Goal: Task Accomplishment & Management: Manage account settings

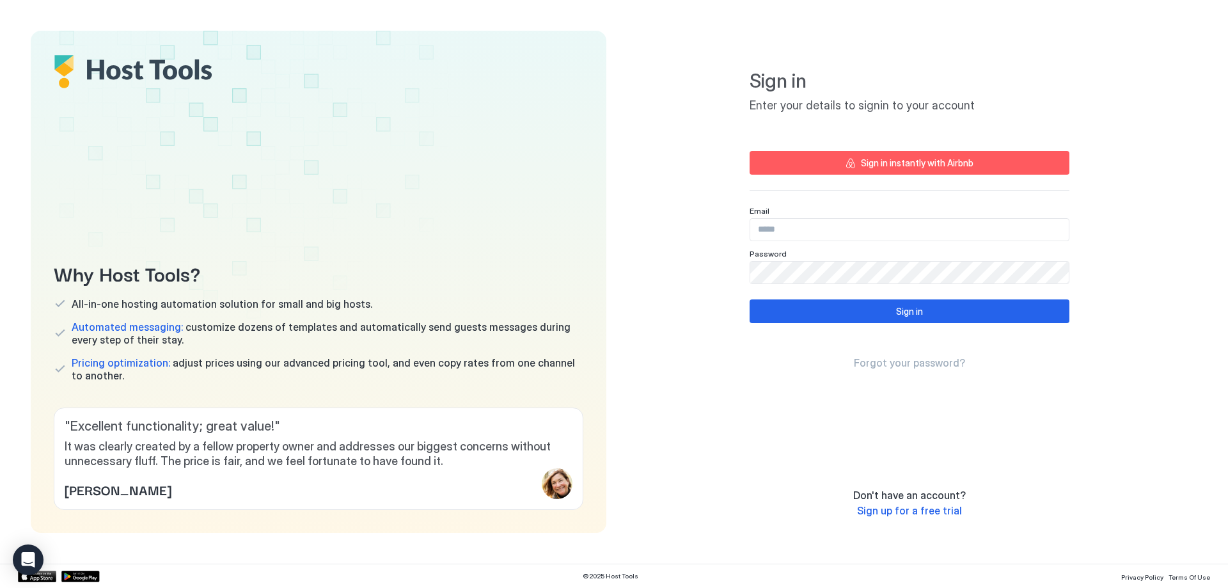
type input "**********"
click at [909, 311] on div "Sign in" at bounding box center [918, 310] width 27 height 13
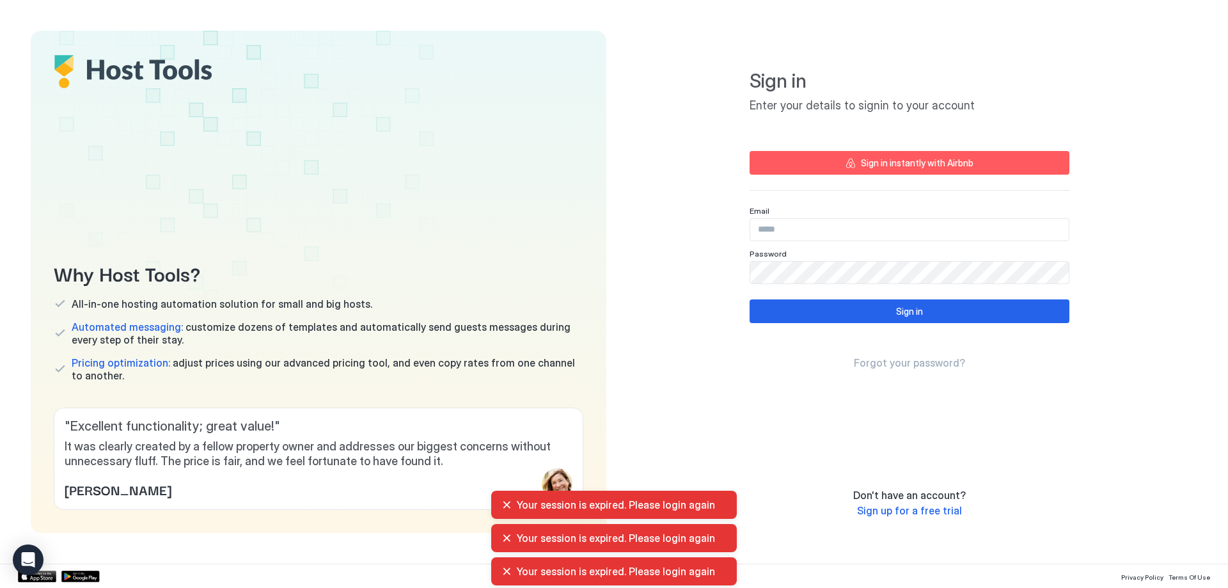
type input "**********"
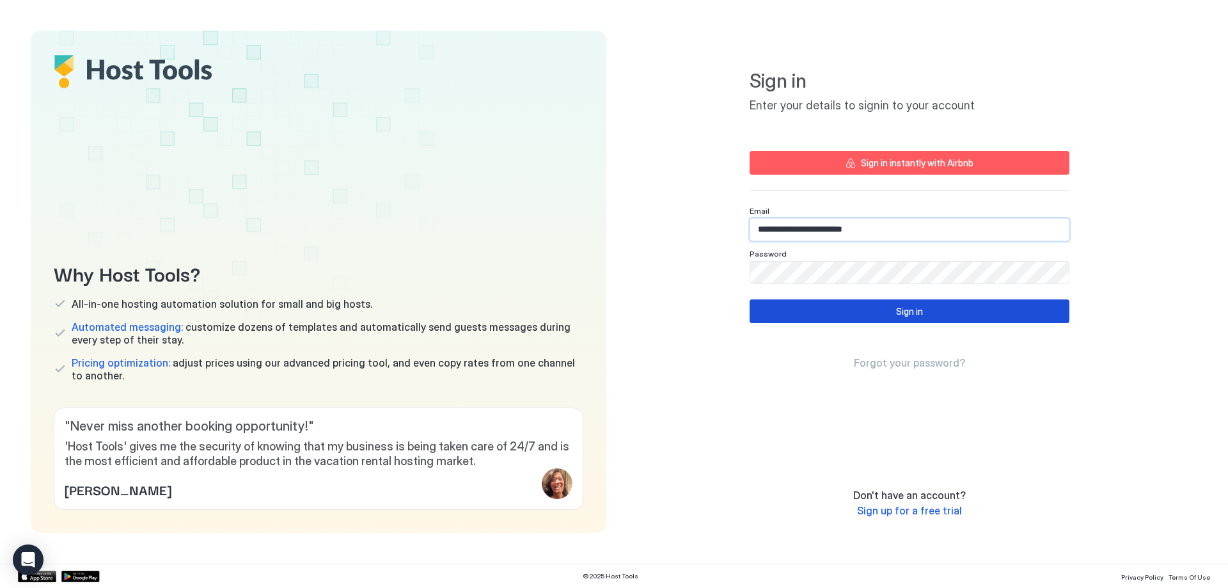
click at [903, 317] on div "Sign in" at bounding box center [909, 310] width 27 height 13
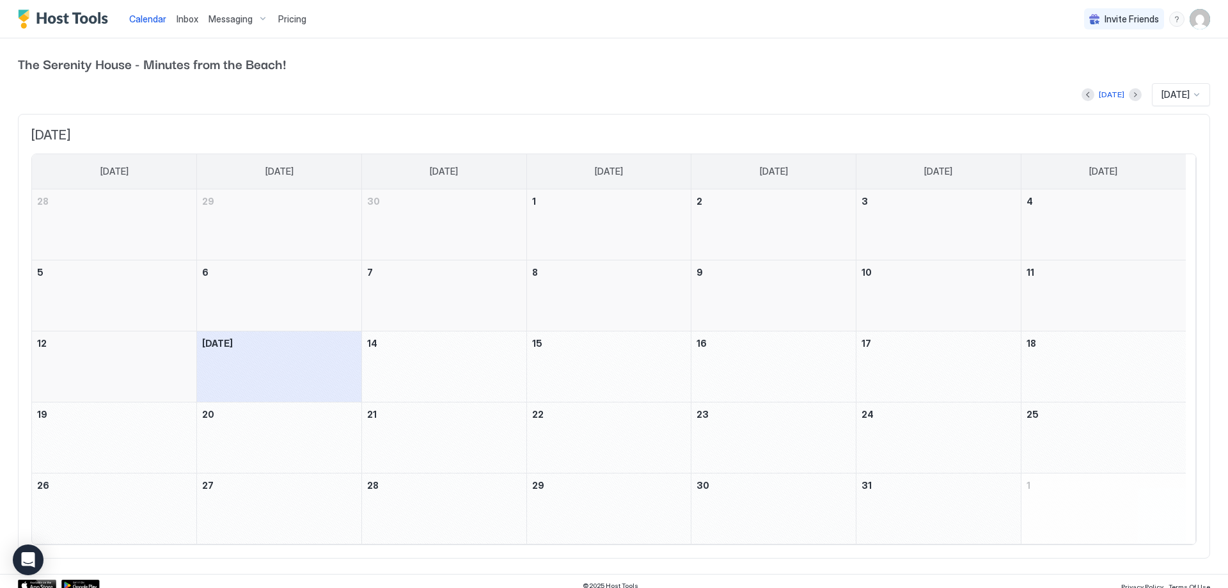
click at [1166, 91] on span "[DATE]" at bounding box center [1175, 95] width 28 height 12
click at [1168, 258] on div "[DATE]" at bounding box center [1181, 265] width 57 height 25
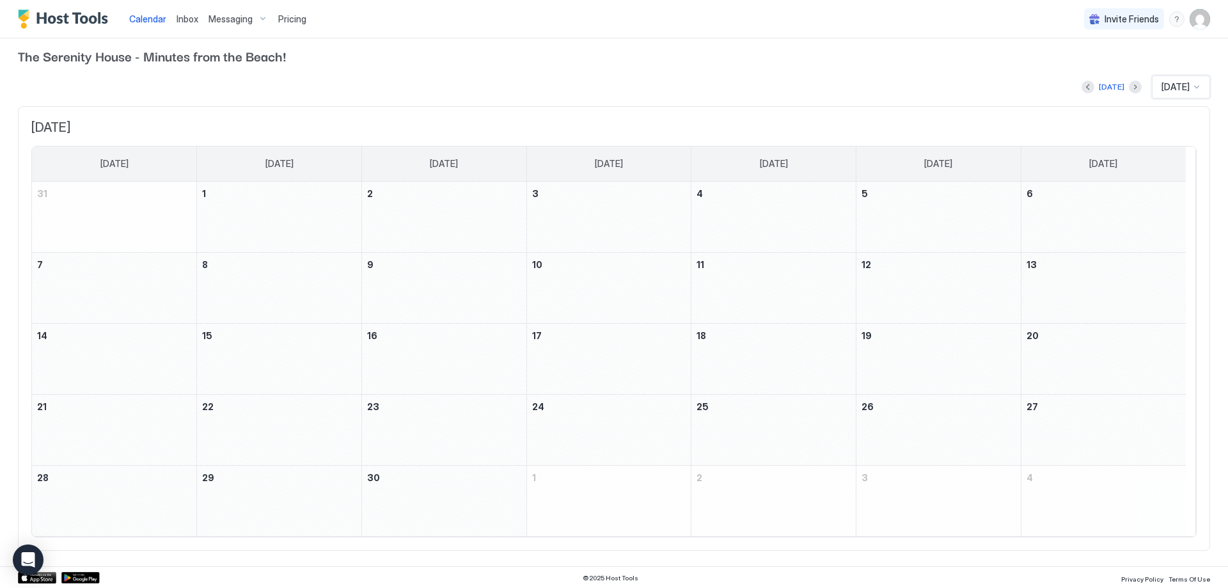
scroll to position [9, 0]
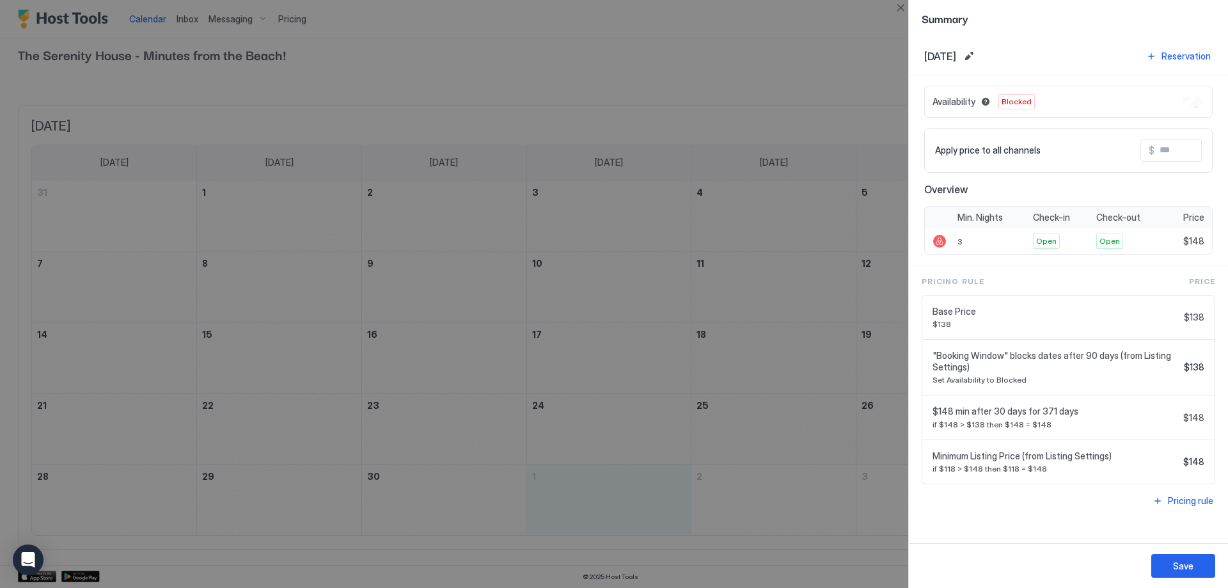
click at [781, 38] on div at bounding box center [614, 294] width 1228 height 588
drag, startPoint x: 900, startPoint y: 10, endPoint x: 893, endPoint y: 16, distance: 9.1
click at [898, 10] on button "Close" at bounding box center [900, 7] width 15 height 15
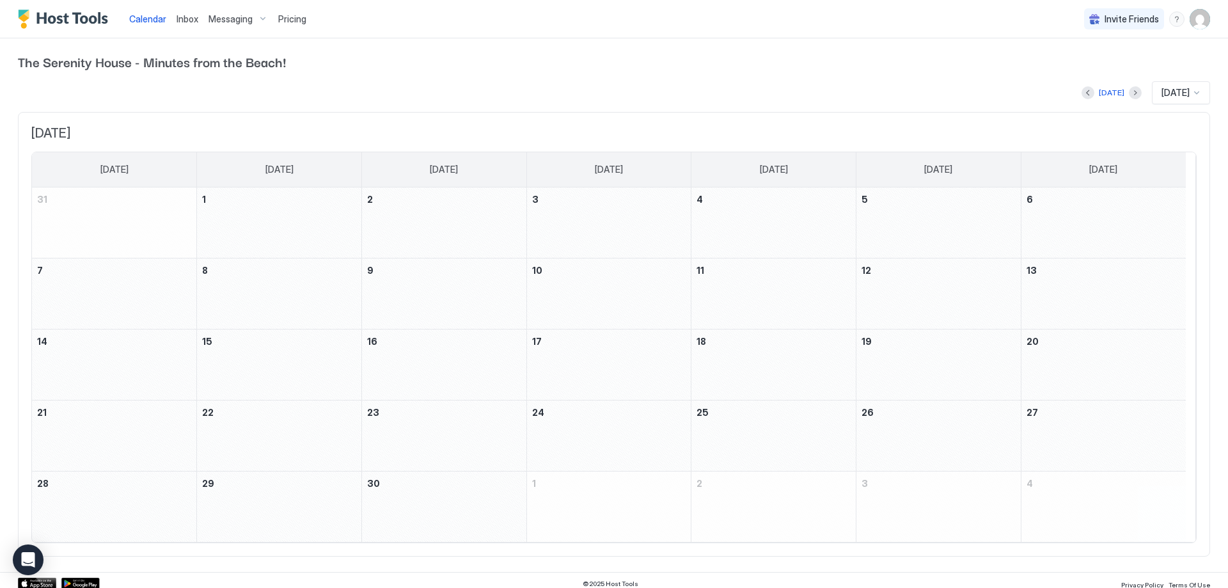
scroll to position [0, 0]
click at [289, 23] on span "Pricing" at bounding box center [292, 19] width 28 height 12
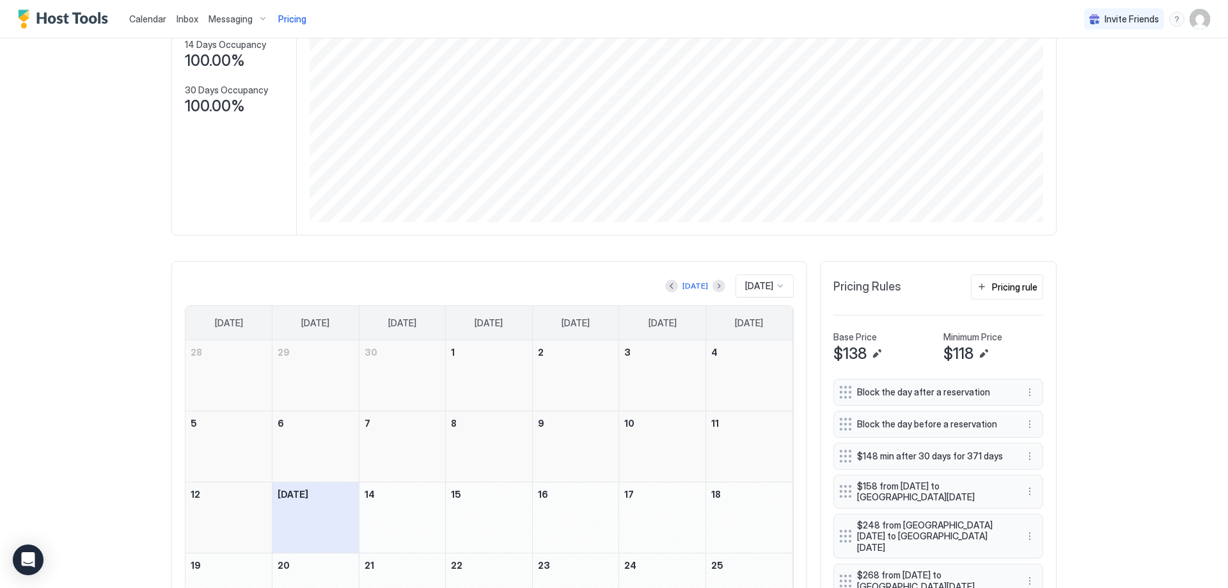
scroll to position [167, 0]
click at [712, 286] on button "Next month" at bounding box center [718, 287] width 13 height 13
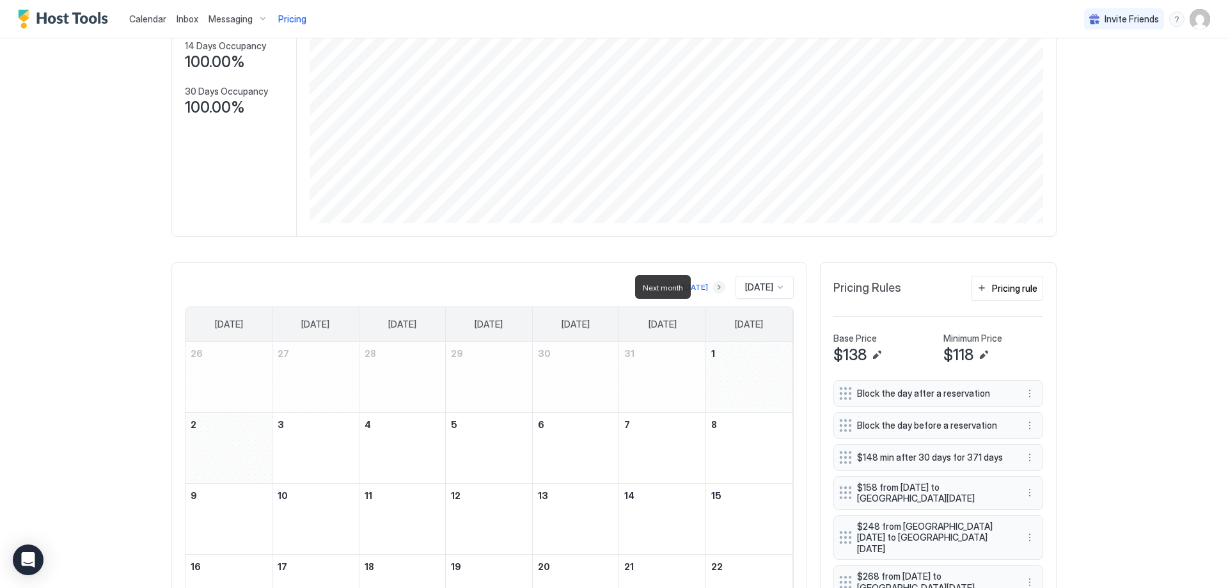
click at [712, 286] on button "Next month" at bounding box center [718, 287] width 13 height 13
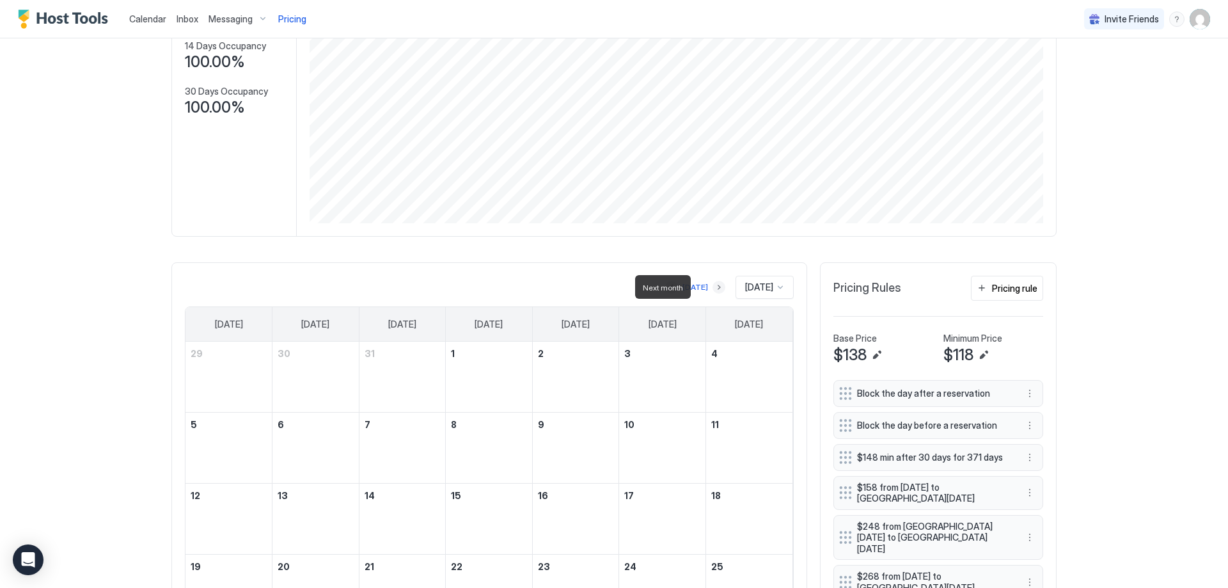
click at [712, 286] on button "Next month" at bounding box center [718, 287] width 13 height 13
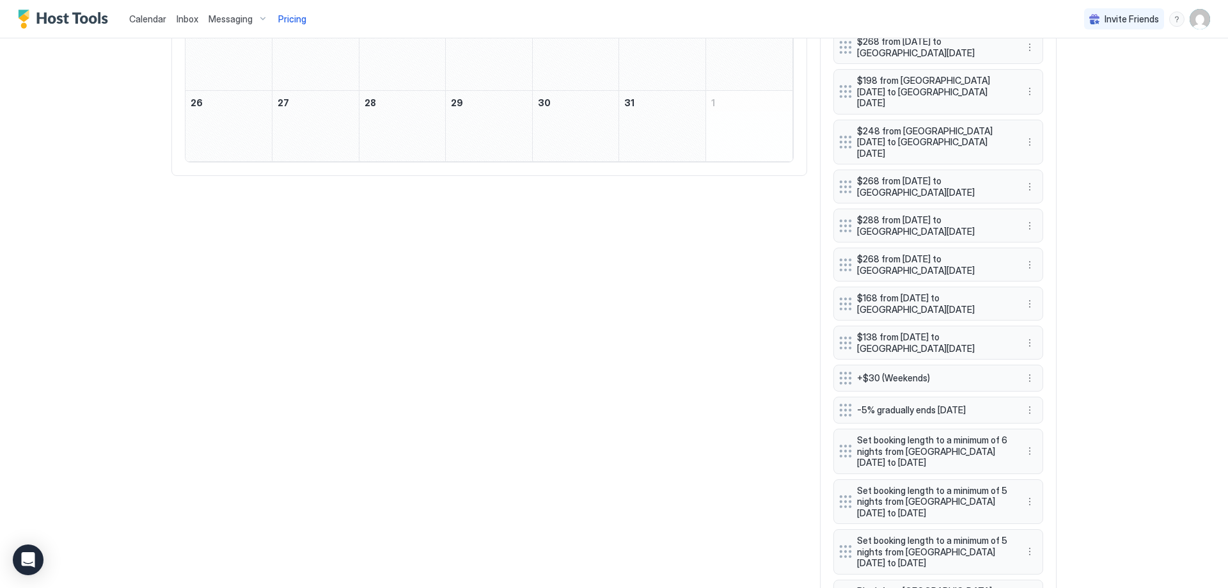
scroll to position [703, 0]
click at [1190, 18] on img "User profile" at bounding box center [1199, 19] width 20 height 20
click at [1081, 70] on span "Settings" at bounding box center [1075, 72] width 35 height 12
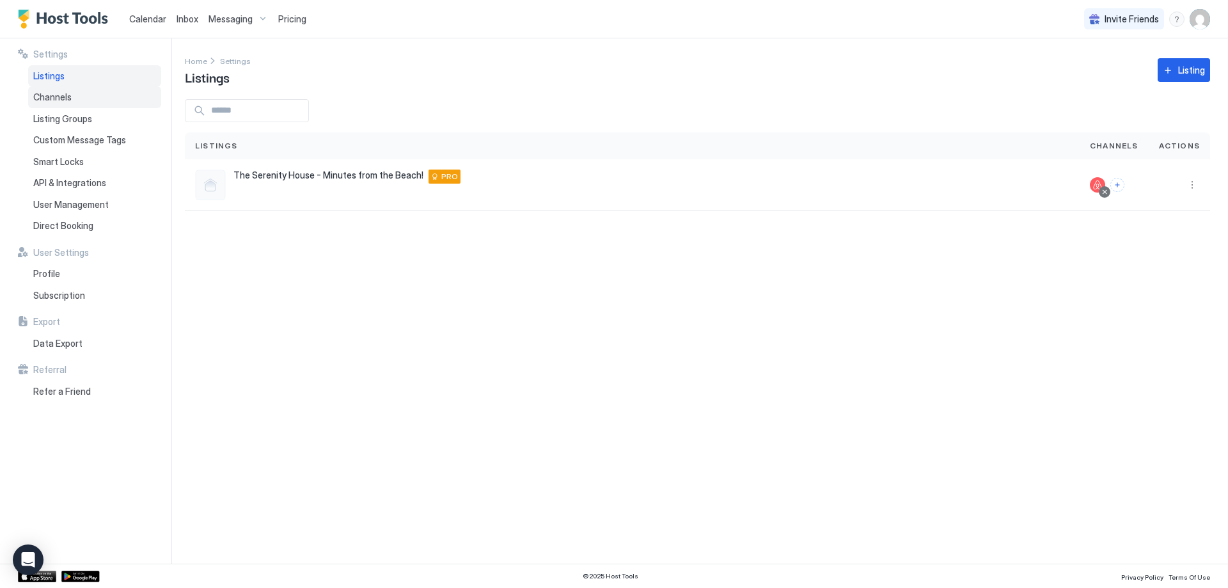
click at [70, 95] on span "Channels" at bounding box center [52, 97] width 38 height 12
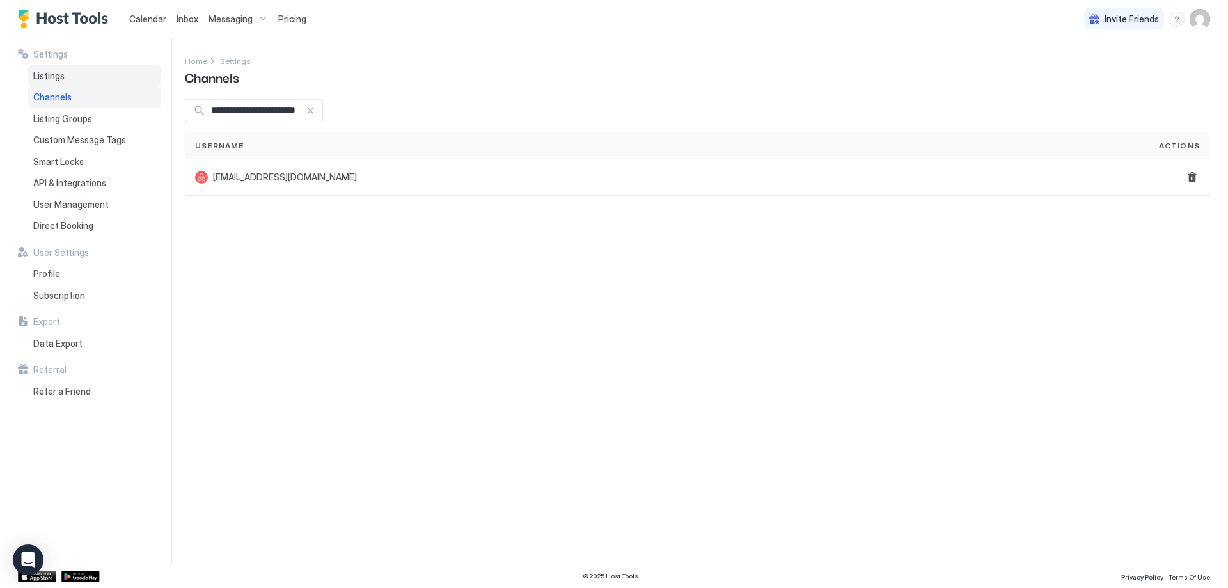
click at [56, 73] on span "Listings" at bounding box center [48, 76] width 31 height 12
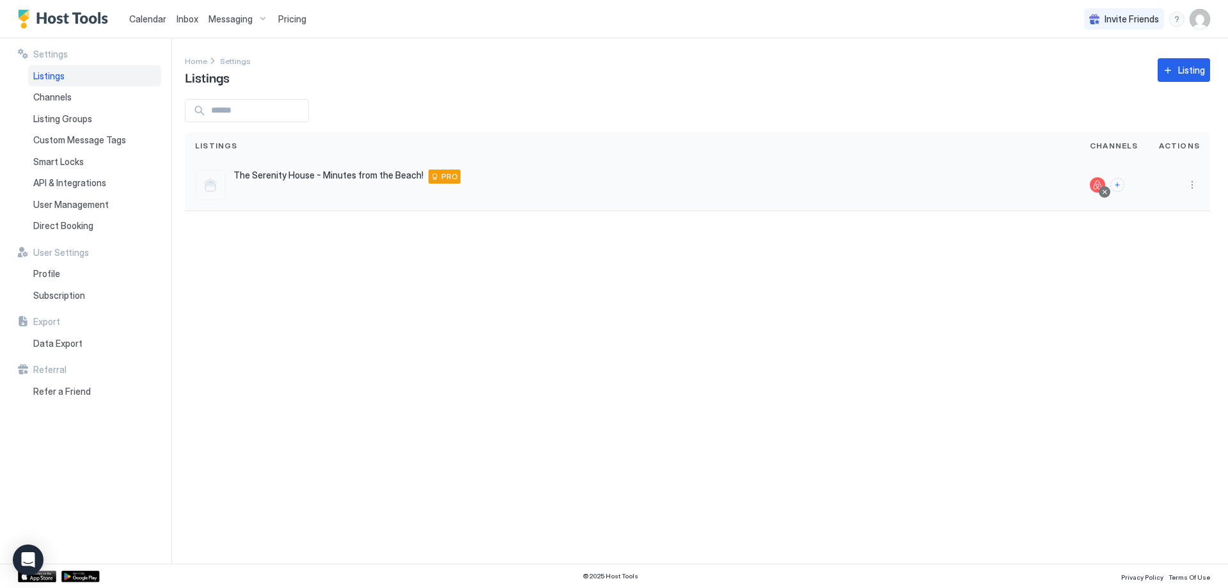
click at [391, 179] on span "The Serenity House - Minutes from the Beach!" at bounding box center [328, 175] width 190 height 12
click at [262, 180] on span "The Serenity House - Minutes from the Beach!" at bounding box center [328, 175] width 190 height 12
click at [1197, 15] on img "User profile" at bounding box center [1199, 19] width 20 height 20
click at [1084, 42] on span "[PERSON_NAME]" at bounding box center [1115, 41] width 70 height 12
click at [1048, 40] on ul "DS [PERSON_NAME] Active Settings Logout" at bounding box center [1128, 67] width 164 height 77
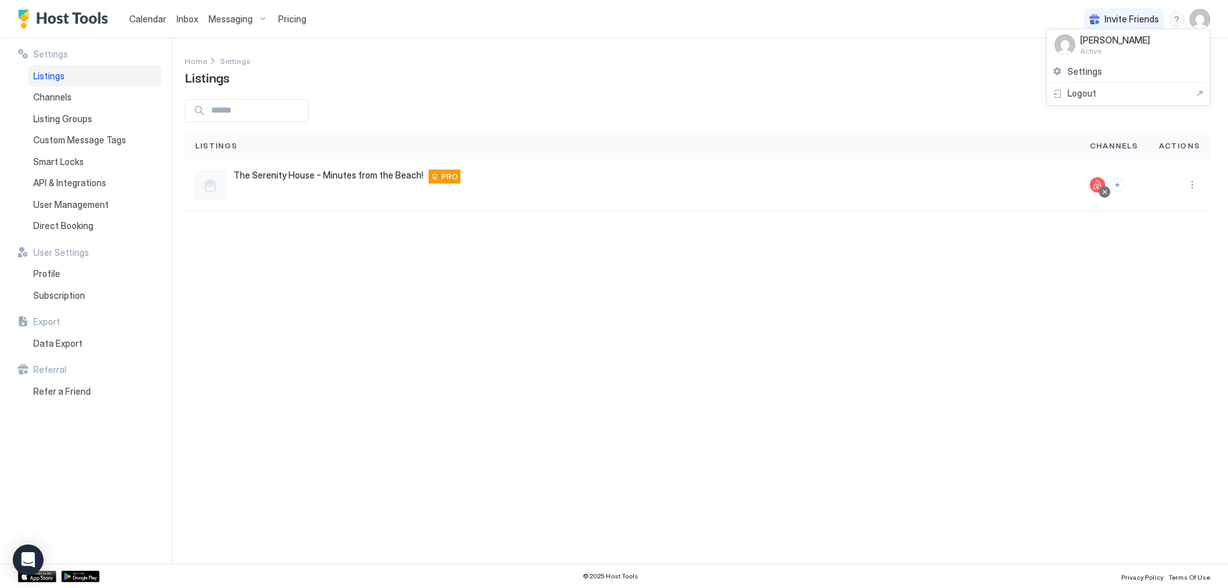
click at [1055, 43] on img at bounding box center [1064, 45] width 20 height 20
click at [1090, 72] on span "Settings" at bounding box center [1084, 72] width 35 height 12
click at [820, 179] on div "The Serenity House - Minutes from the Beach! [STREET_ADDRESS][PERSON_NAME] PRO" at bounding box center [632, 184] width 874 height 31
click at [1193, 187] on button "More options" at bounding box center [1191, 184] width 15 height 15
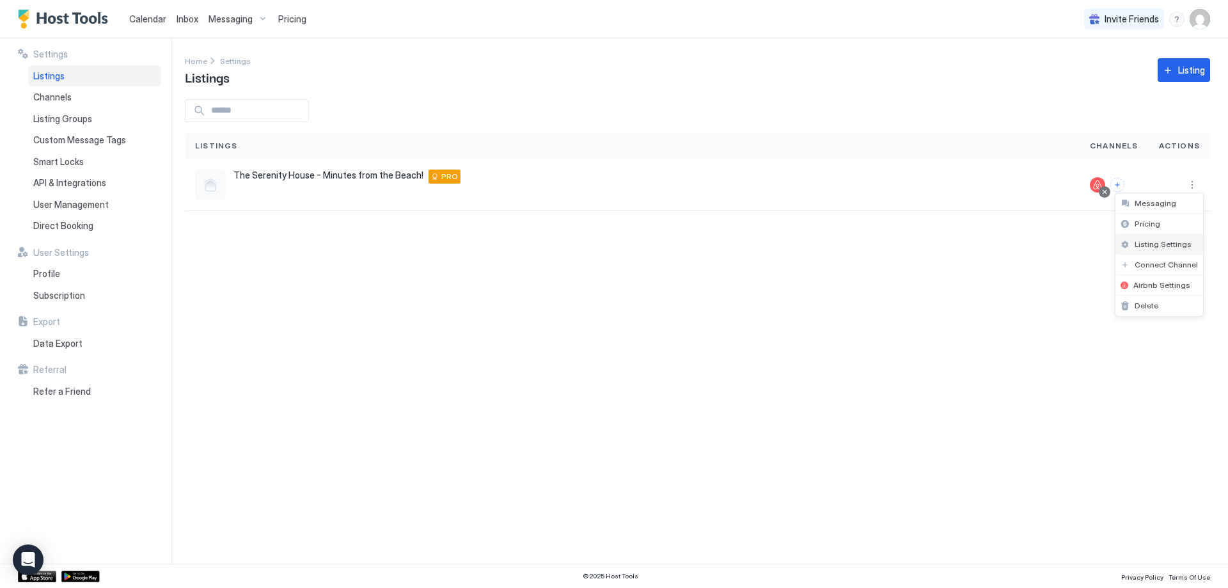
click at [1155, 244] on span "Listing Settings" at bounding box center [1162, 244] width 57 height 10
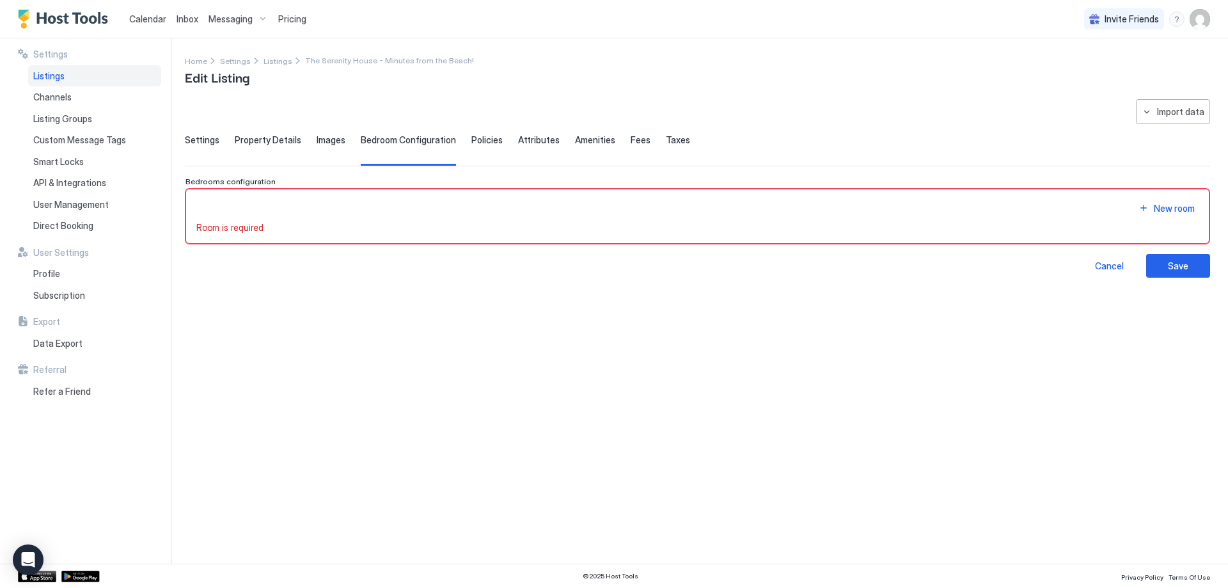
click at [196, 141] on span "Settings" at bounding box center [202, 140] width 35 height 12
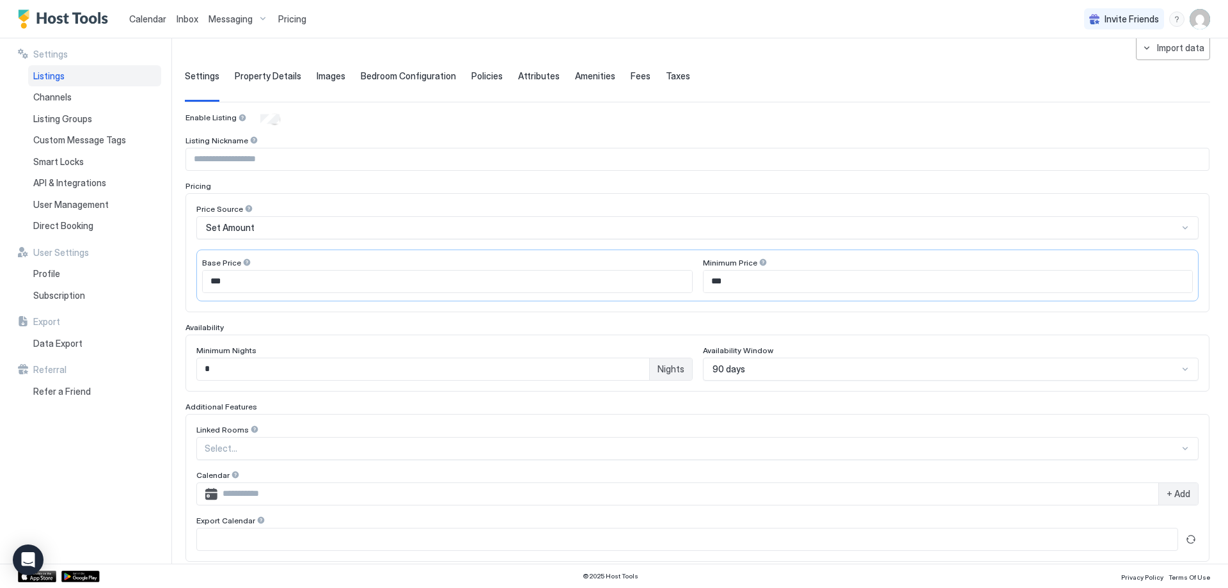
scroll to position [123, 0]
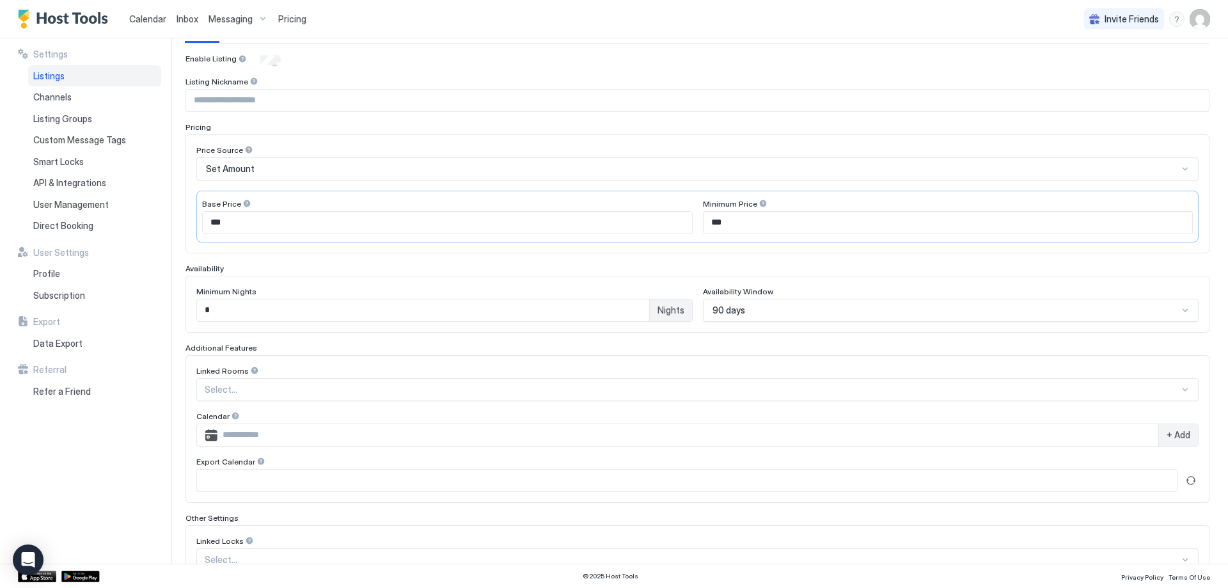
click at [800, 322] on div "90 days" at bounding box center [951, 310] width 496 height 23
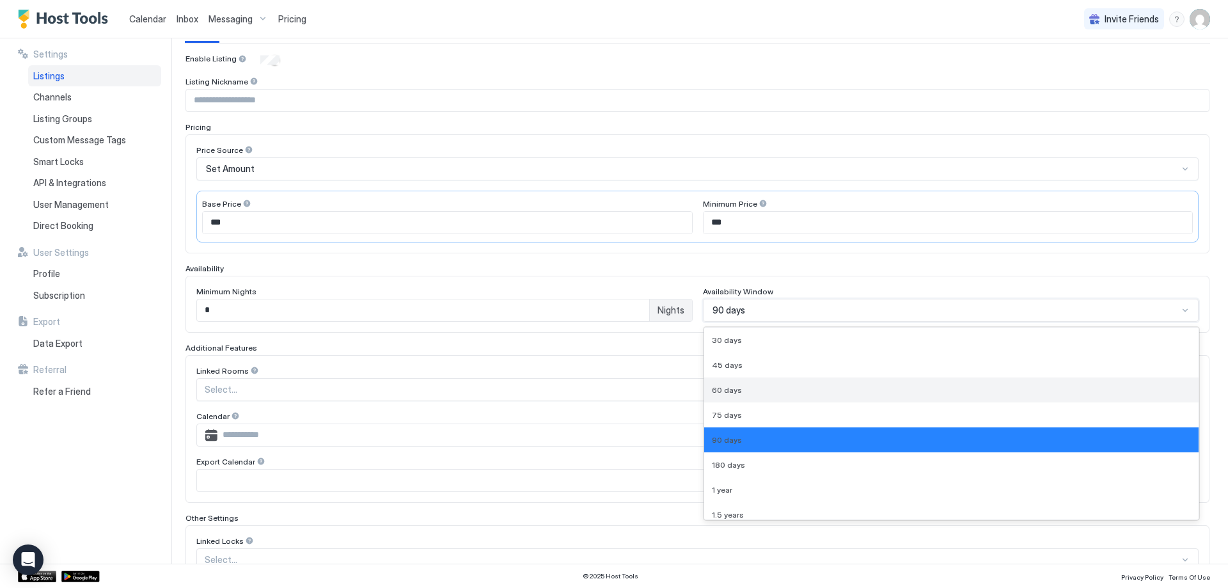
click at [744, 386] on div "60 days" at bounding box center [952, 390] width 480 height 10
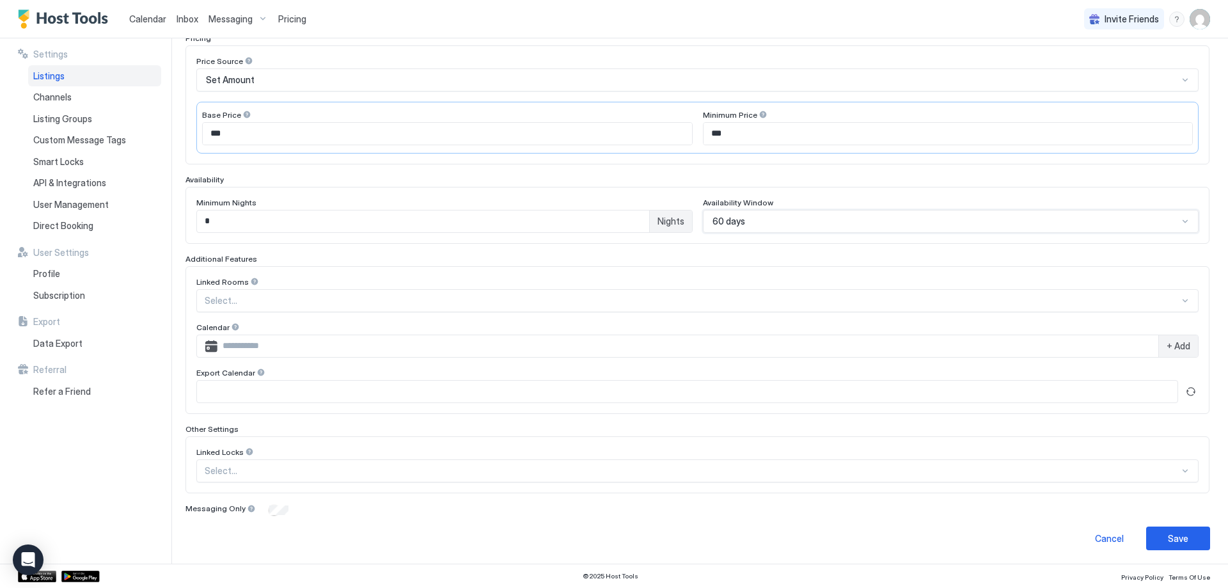
scroll to position [214, 0]
click at [1168, 537] on div "Save" at bounding box center [1178, 535] width 20 height 13
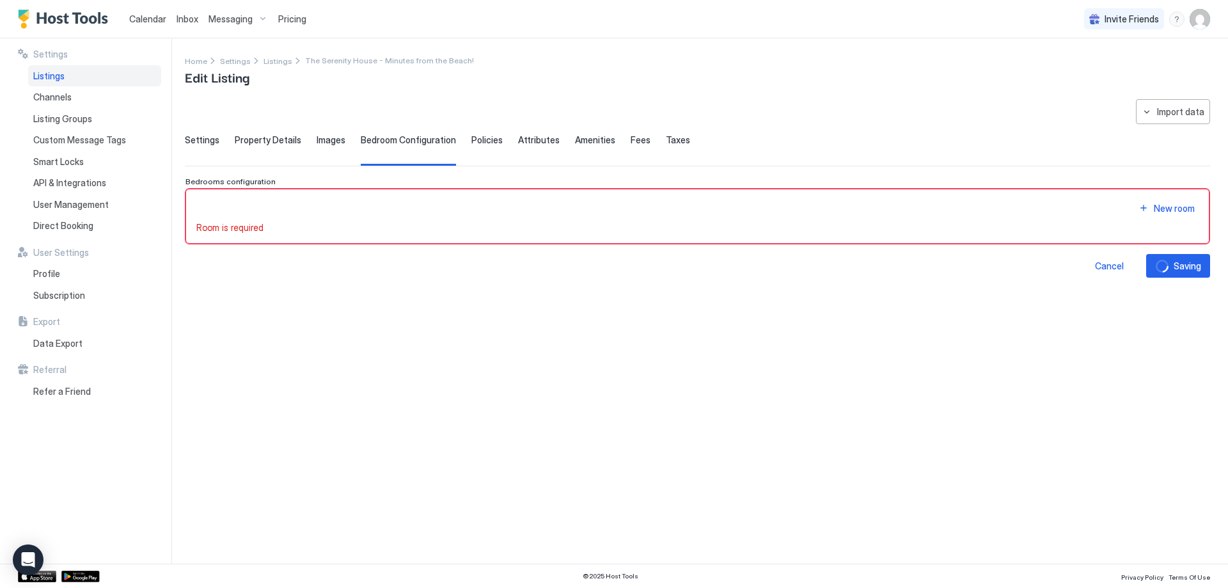
scroll to position [0, 0]
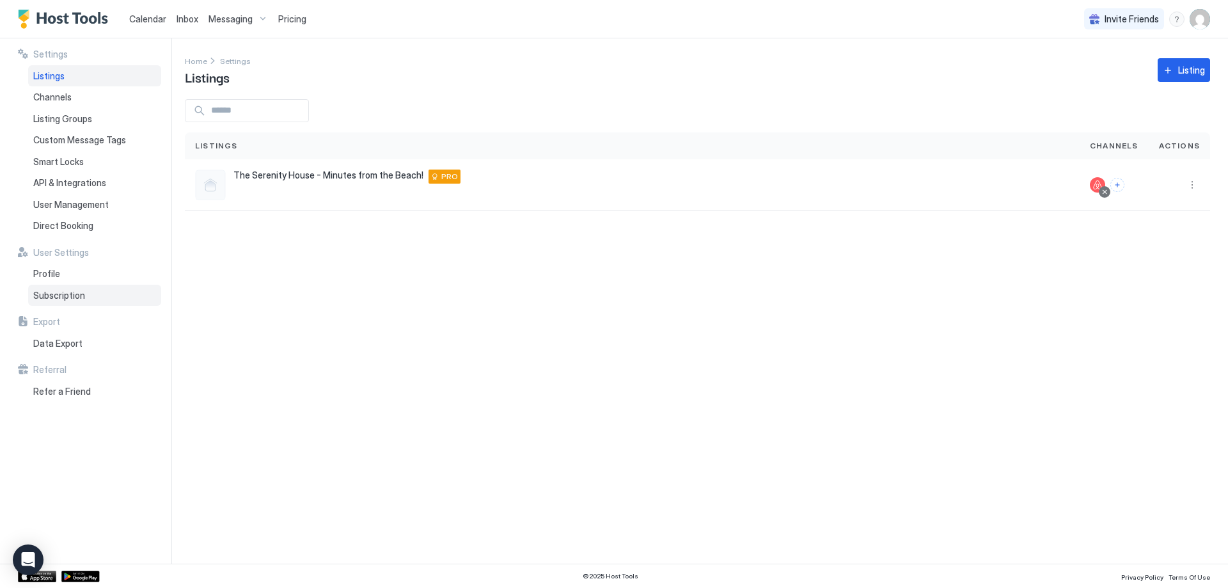
click at [53, 285] on div "Subscription" at bounding box center [94, 296] width 133 height 22
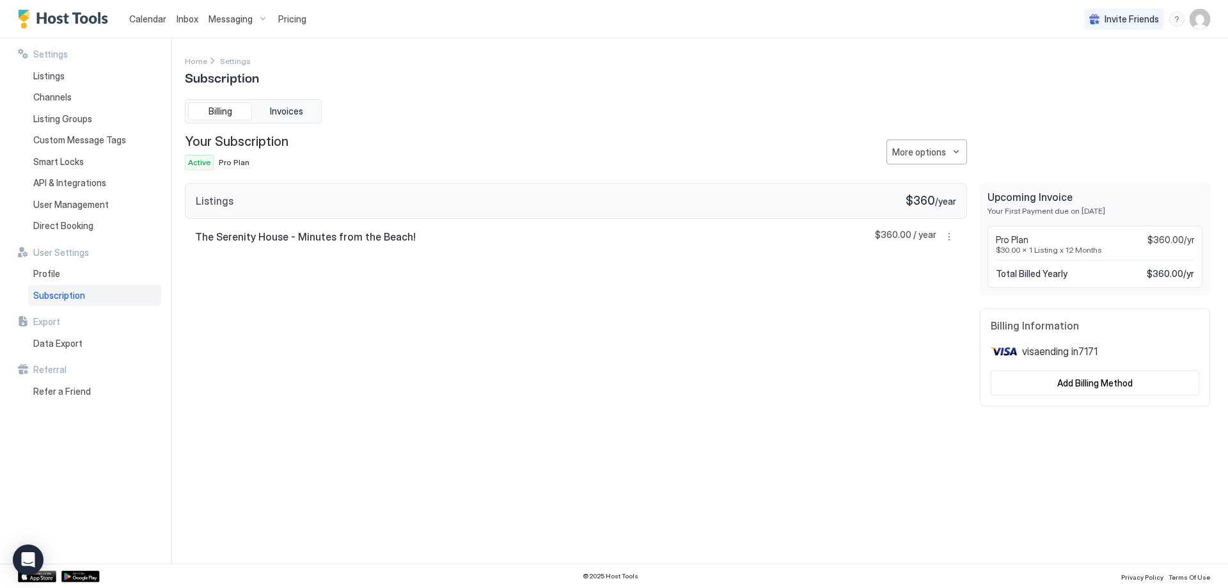
click at [1199, 20] on img "User profile" at bounding box center [1199, 19] width 20 height 20
click at [1079, 72] on span "Settings" at bounding box center [1084, 72] width 35 height 12
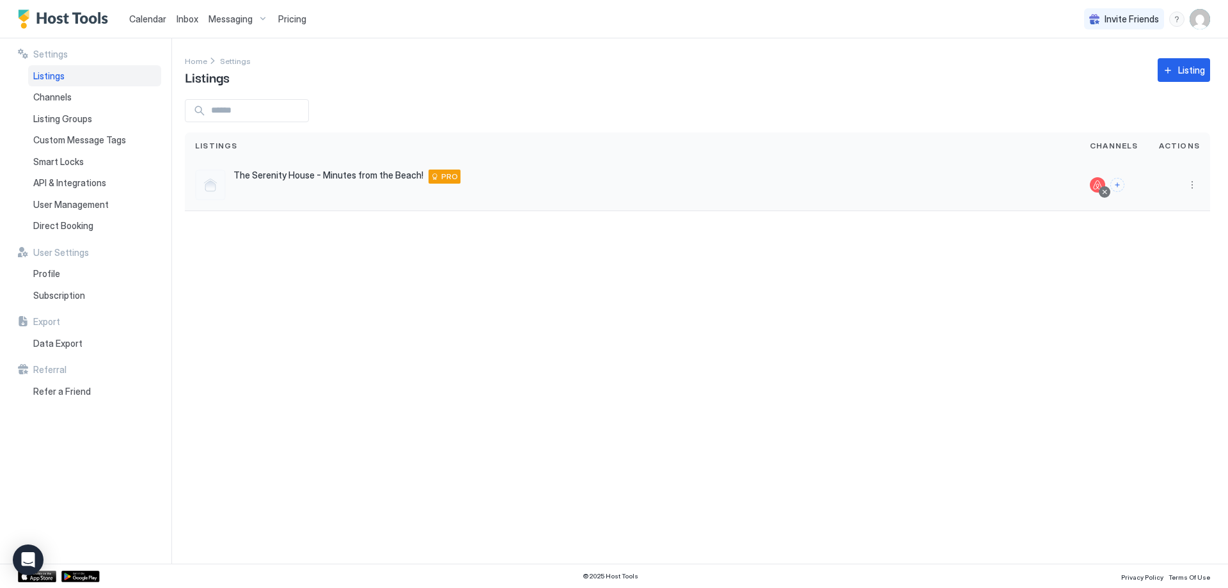
click at [265, 177] on span "The Serenity House - Minutes from the Beach!" at bounding box center [328, 175] width 190 height 12
click at [1191, 188] on button "More options" at bounding box center [1191, 184] width 15 height 15
click at [1157, 239] on div "Listing Settings" at bounding box center [1159, 244] width 88 height 20
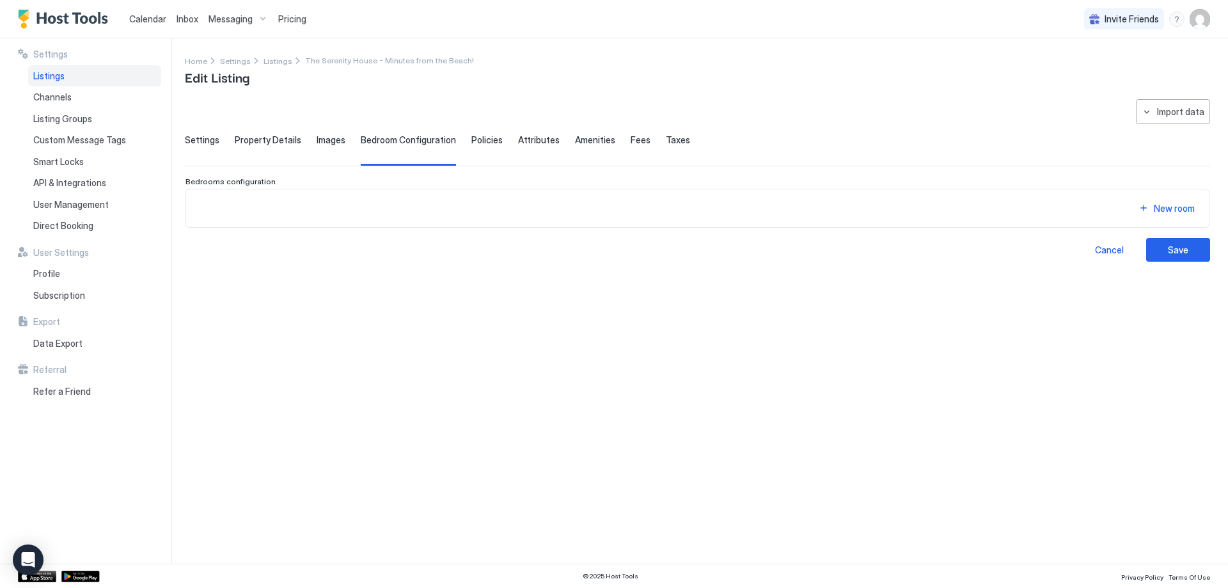
click at [190, 141] on span "Settings" at bounding box center [202, 140] width 35 height 12
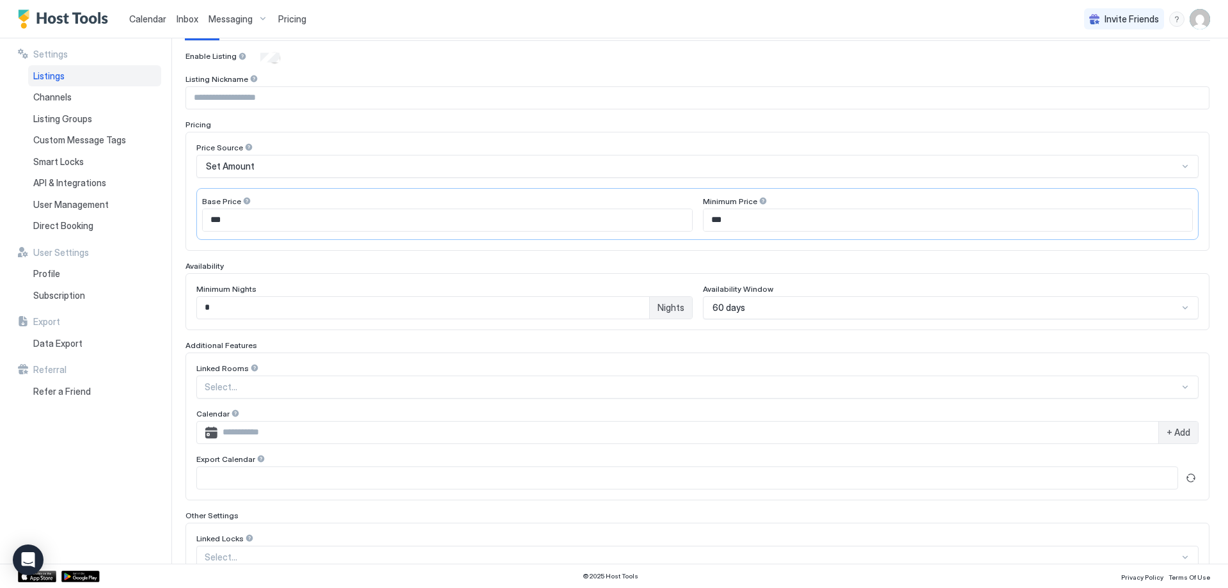
scroll to position [128, 0]
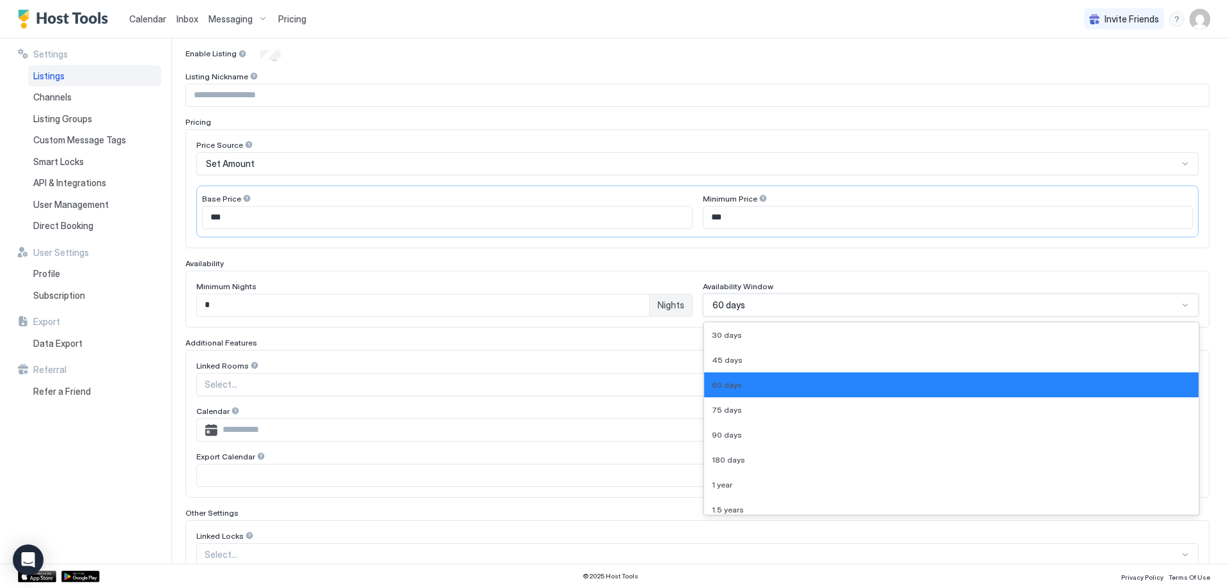
click at [748, 304] on div "60 days" at bounding box center [945, 305] width 466 height 12
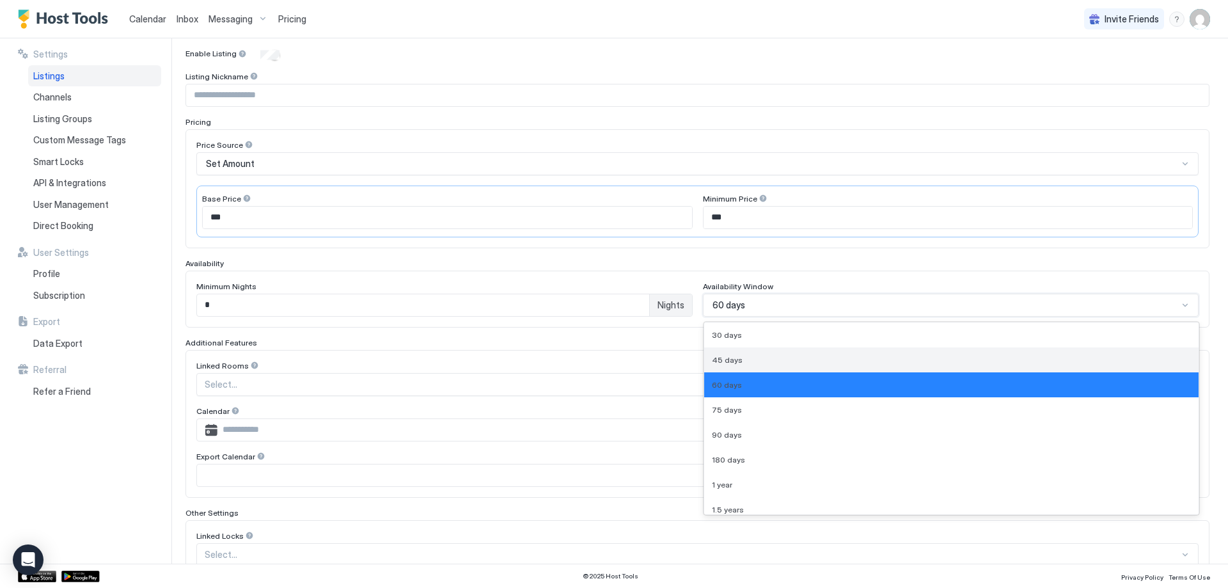
click at [723, 364] on span "45 days" at bounding box center [727, 360] width 31 height 10
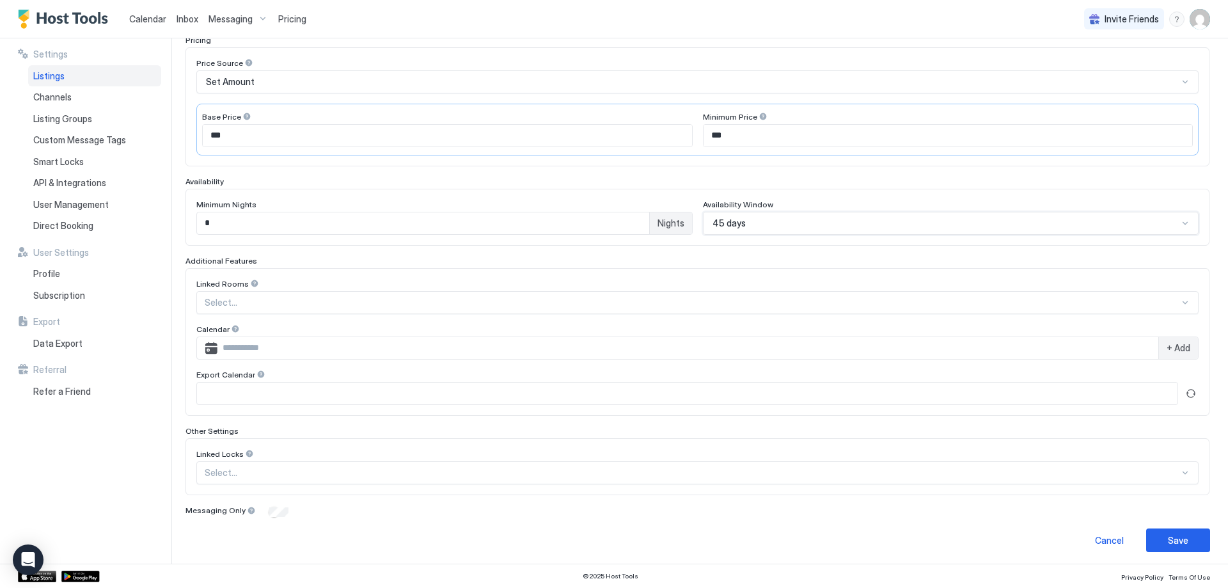
scroll to position [214, 0]
click at [1168, 541] on div "Save" at bounding box center [1178, 535] width 20 height 13
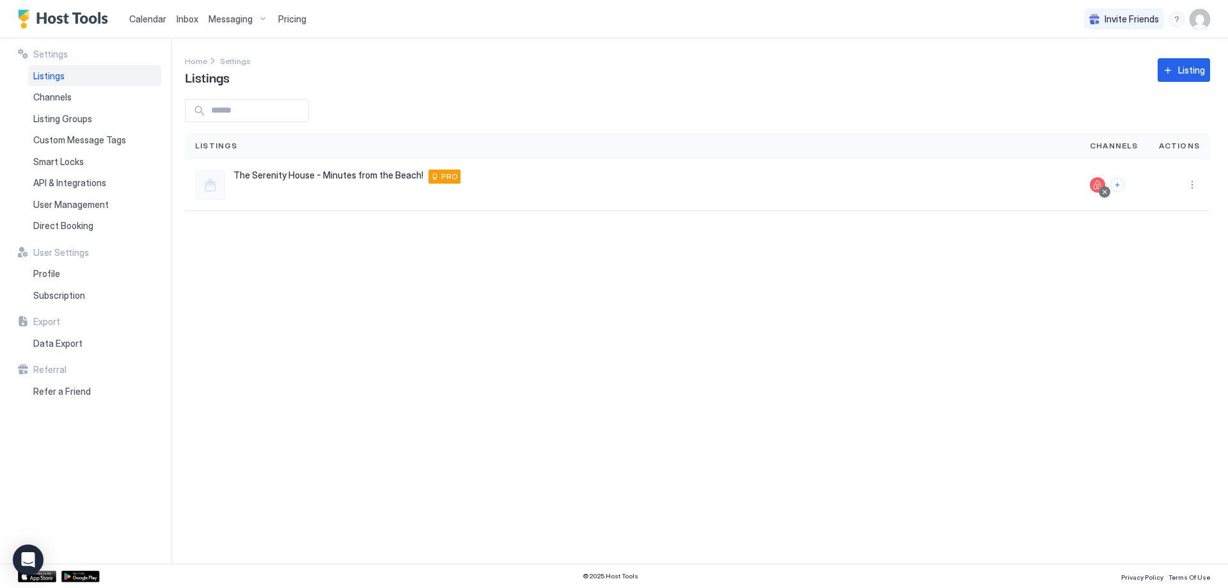
click at [141, 20] on span "Calendar" at bounding box center [147, 18] width 37 height 11
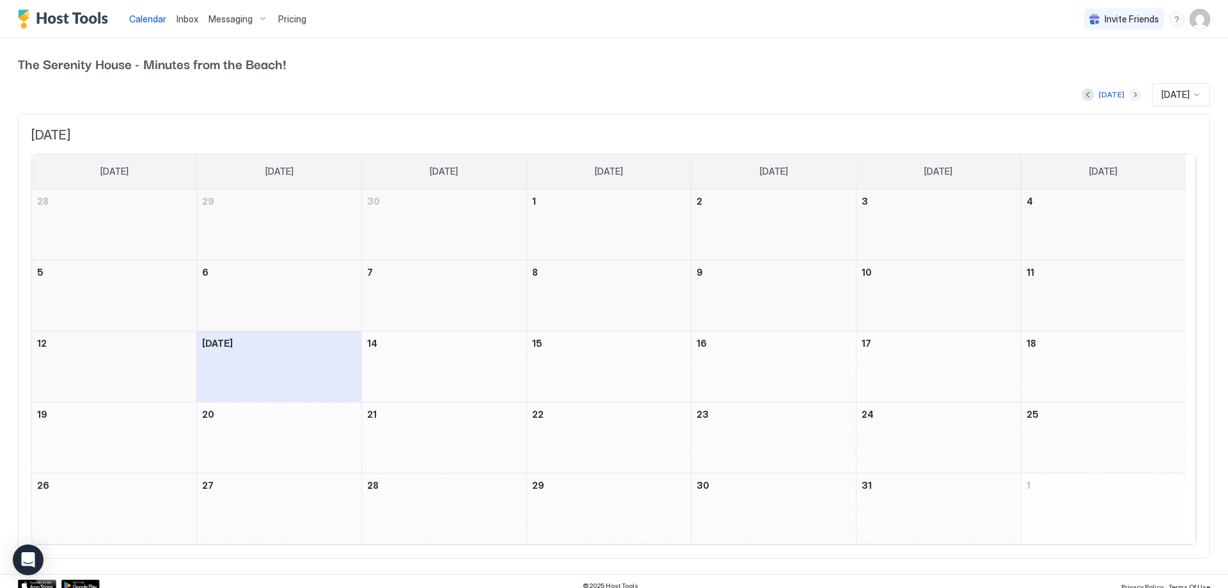
click at [1129, 95] on button "Next month" at bounding box center [1135, 94] width 13 height 13
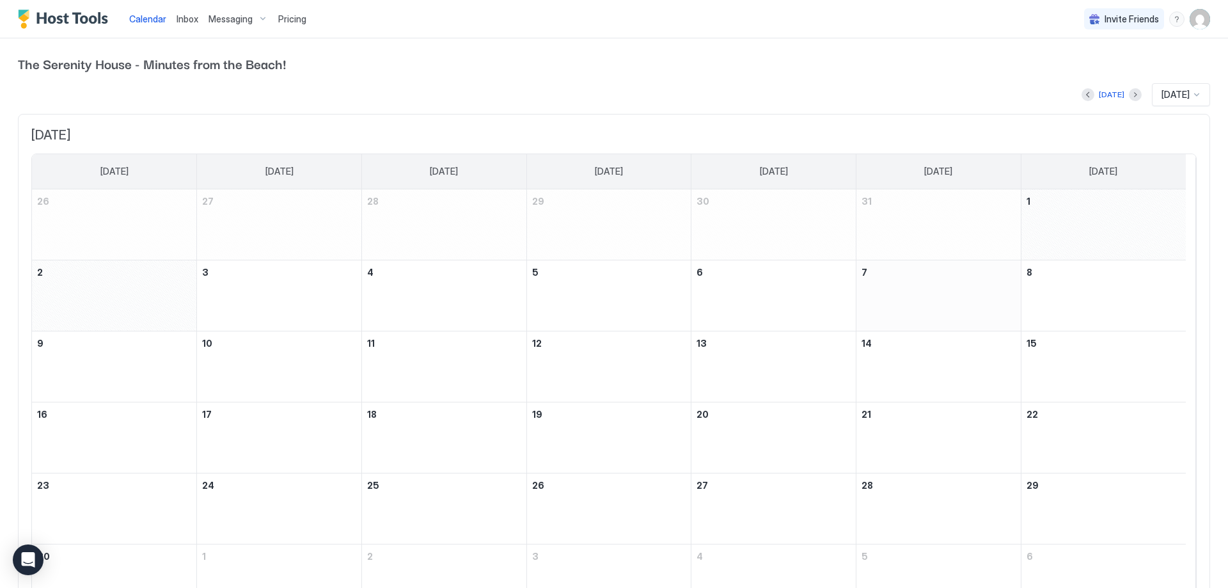
click at [979, 290] on div "November 7, 2025" at bounding box center [938, 295] width 164 height 70
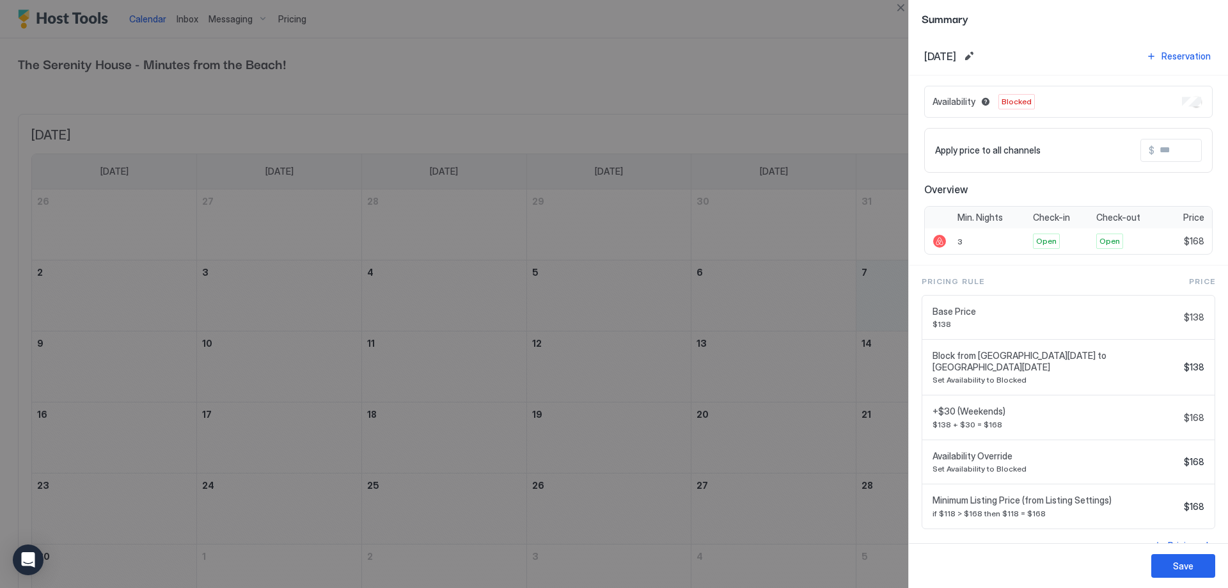
click at [614, 59] on div at bounding box center [614, 294] width 1228 height 588
click at [896, 6] on button "Close" at bounding box center [900, 7] width 15 height 15
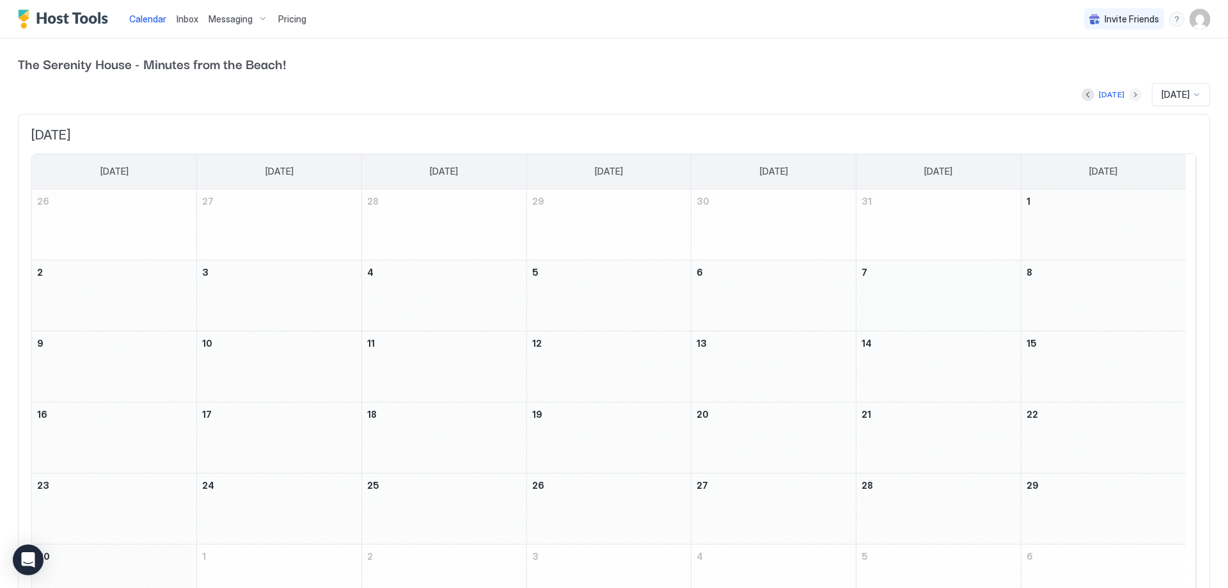
click at [1129, 91] on button "Next month" at bounding box center [1135, 94] width 13 height 13
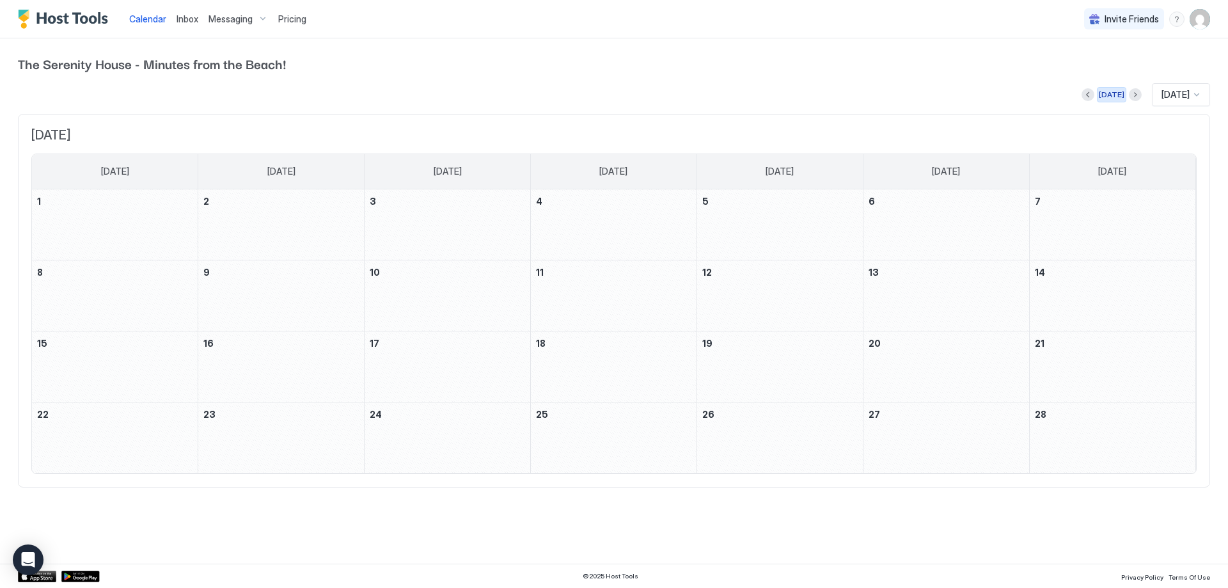
click at [1110, 91] on div "[DATE]" at bounding box center [1112, 95] width 26 height 12
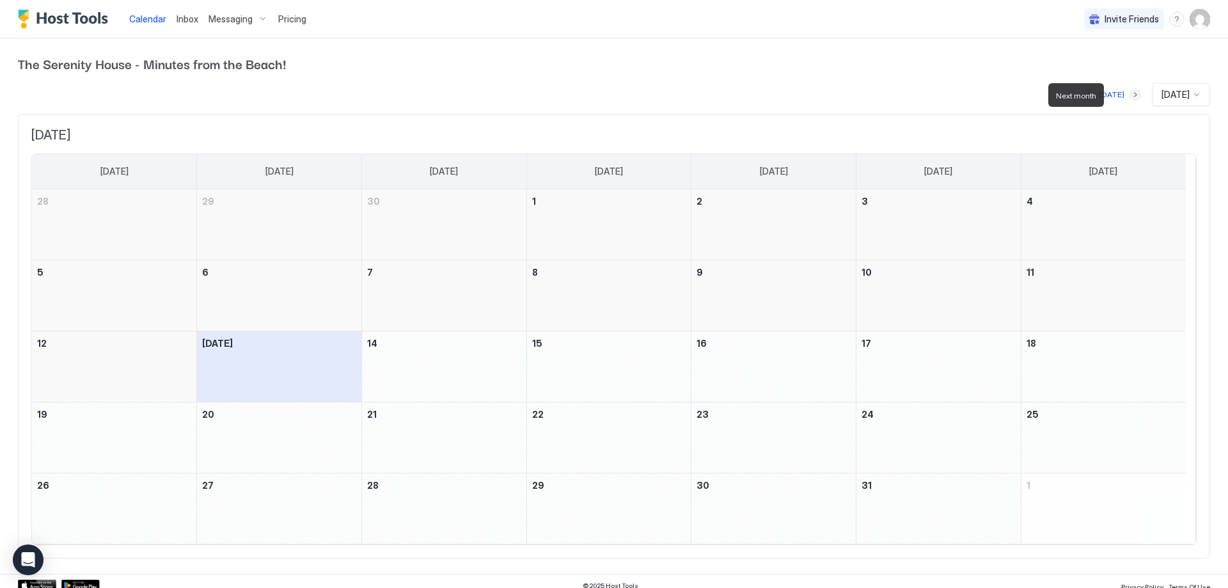
click at [1129, 91] on button "Next month" at bounding box center [1135, 94] width 13 height 13
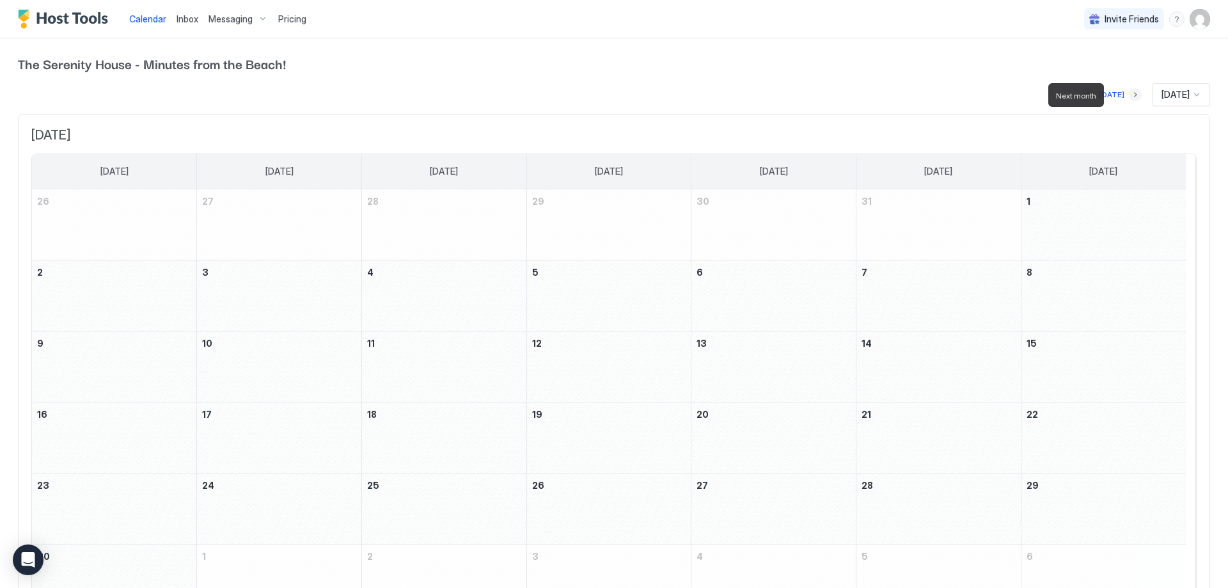
click at [1129, 91] on button "Next month" at bounding box center [1135, 94] width 13 height 13
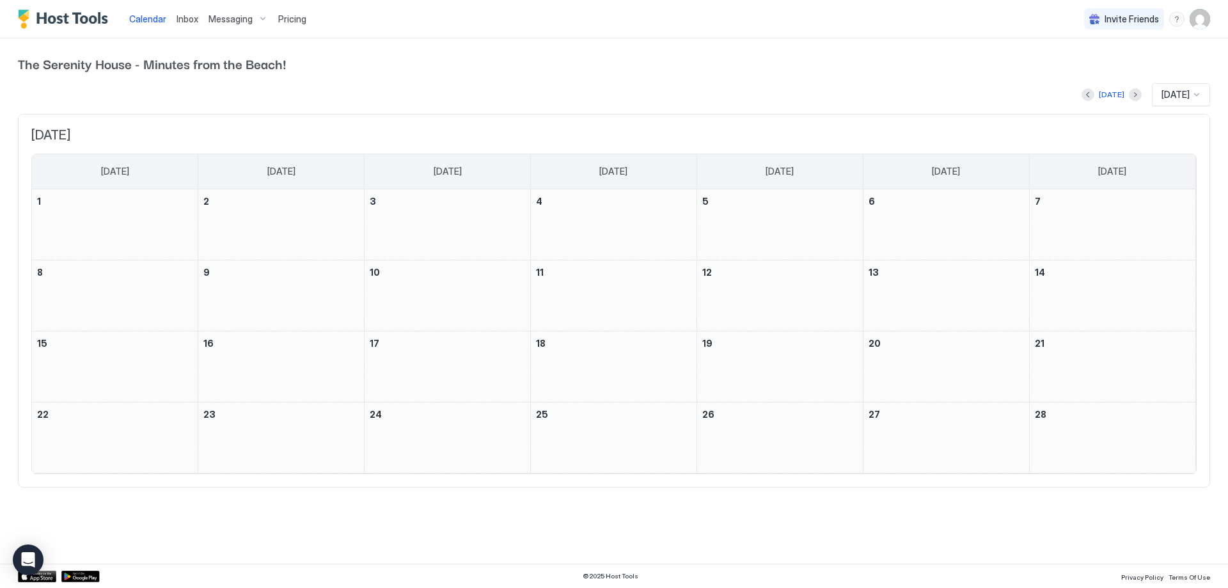
click at [1201, 19] on img "User profile" at bounding box center [1199, 19] width 20 height 20
click at [1070, 93] on span "Logout" at bounding box center [1081, 94] width 29 height 12
